Goal: Information Seeking & Learning: Understand process/instructions

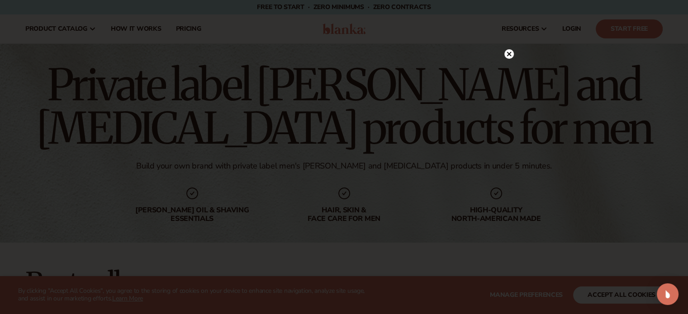
click at [510, 55] on circle at bounding box center [508, 53] width 9 height 9
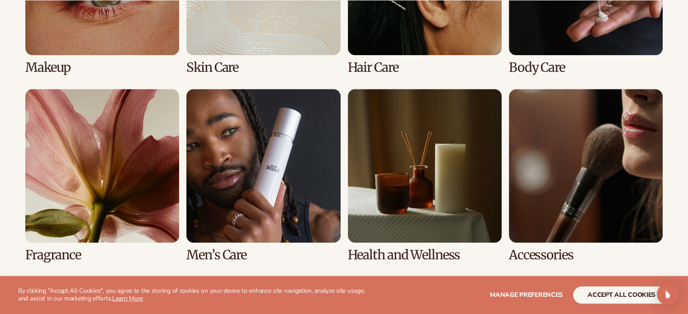
scroll to position [794, 0]
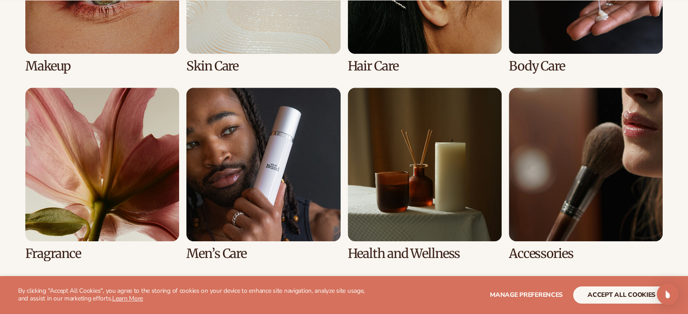
click at [306, 176] on link "6 / 8" at bounding box center [263, 174] width 154 height 173
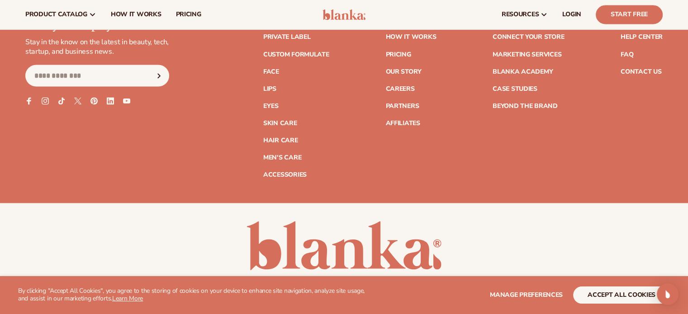
scroll to position [1675, 0]
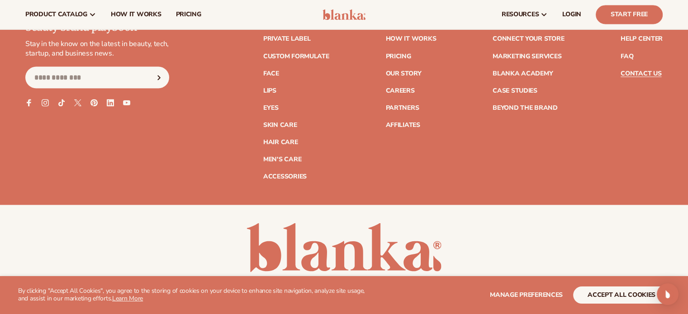
click at [648, 72] on link "Contact Us" at bounding box center [641, 73] width 41 height 6
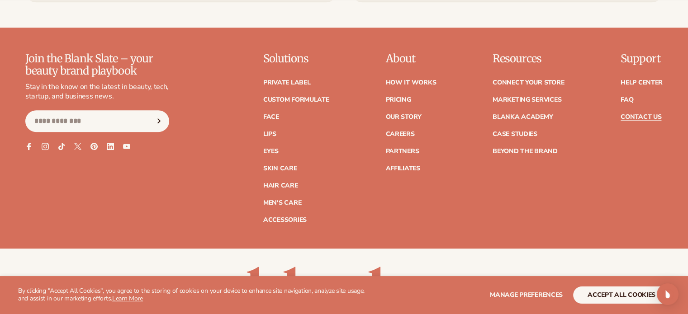
scroll to position [794, 0]
click at [631, 100] on link "FAQ" at bounding box center [627, 99] width 13 height 6
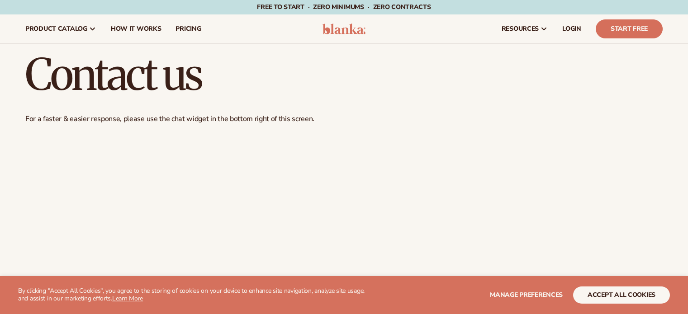
scroll to position [794, 0]
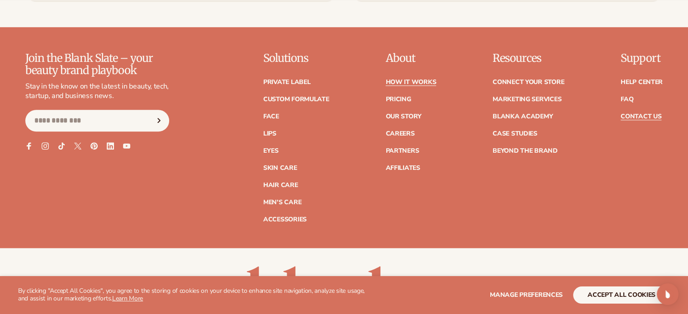
click at [407, 79] on link "How It Works" at bounding box center [410, 82] width 51 height 6
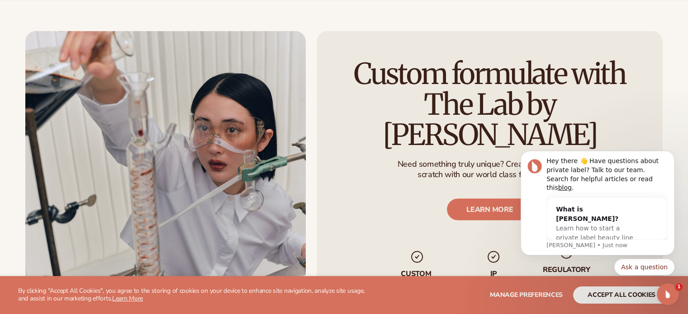
scroll to position [1533, 0]
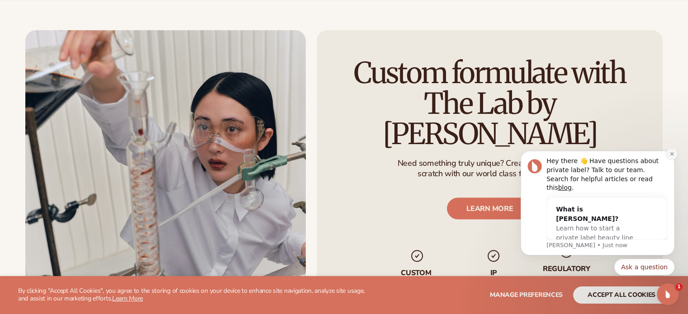
click at [671, 157] on icon "Dismiss notification" at bounding box center [671, 154] width 5 height 5
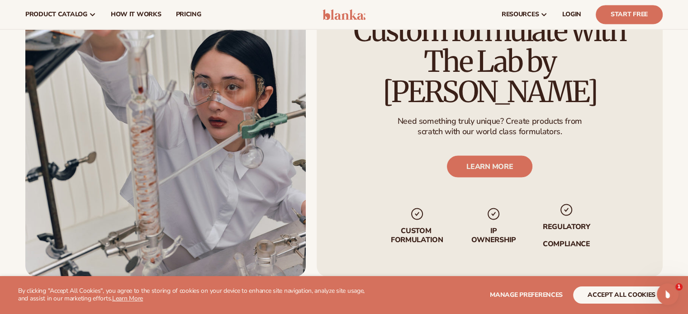
scroll to position [1575, 0]
